Goal: Task Accomplishment & Management: Manage account settings

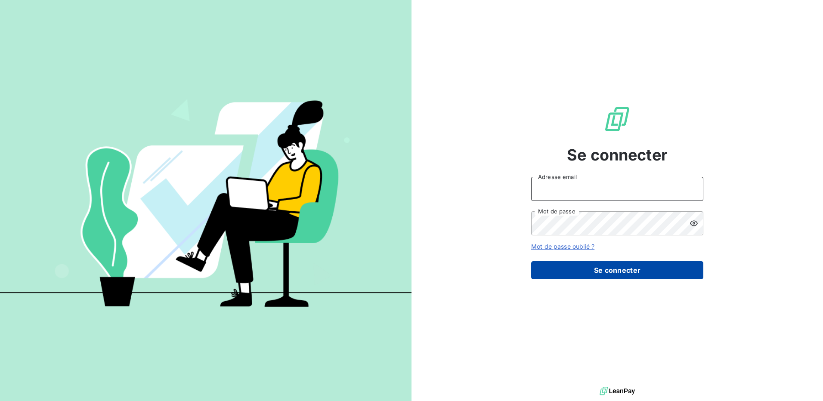
type input "[PERSON_NAME][EMAIL_ADDRESS][DOMAIN_NAME]"
click at [622, 272] on button "Se connecter" at bounding box center [617, 270] width 172 height 18
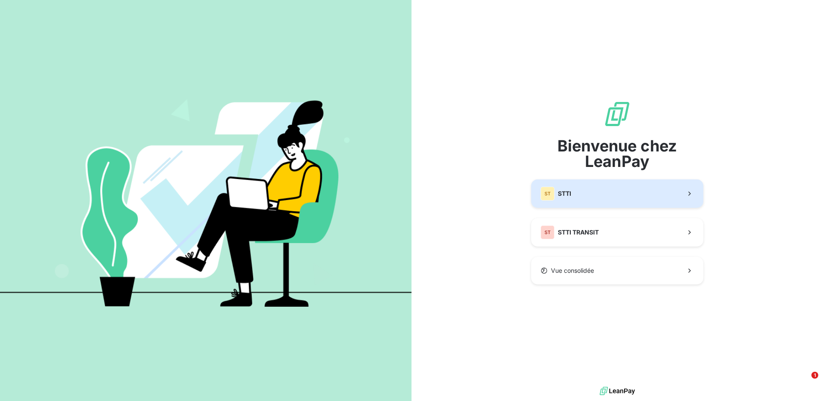
click at [606, 205] on button "ST STTI" at bounding box center [617, 193] width 172 height 28
